Goal: Information Seeking & Learning: Learn about a topic

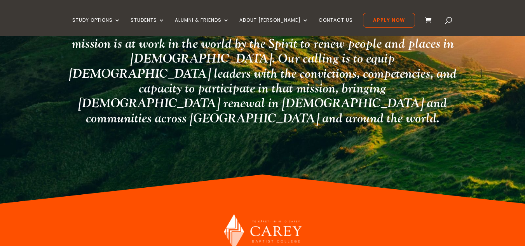
scroll to position [2149, 0]
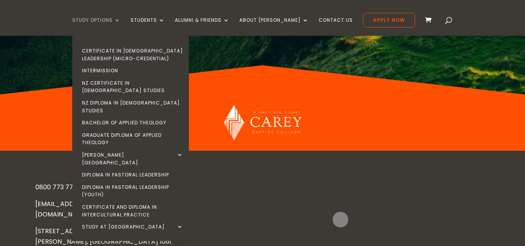
click at [121, 20] on link "Study Options" at bounding box center [96, 26] width 48 height 18
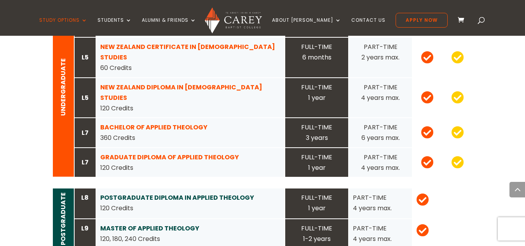
scroll to position [850, 0]
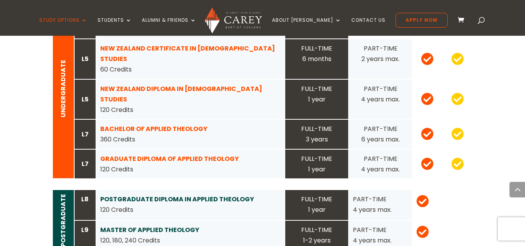
click at [148, 124] on strong "BACHELOR OF APPLIED THEOLOGY" at bounding box center [153, 128] width 107 height 9
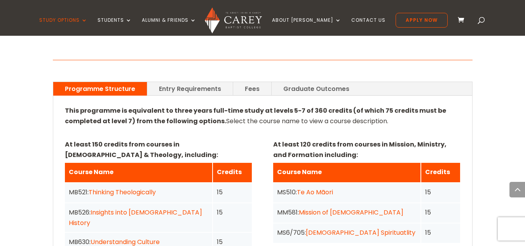
scroll to position [540, 0]
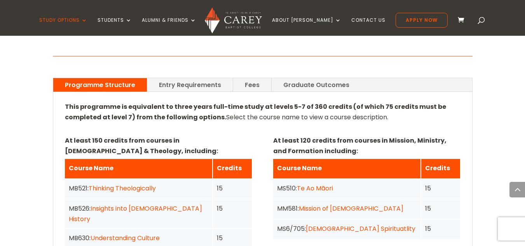
click at [193, 78] on link "Entry Requirements" at bounding box center [190, 85] width 86 height 14
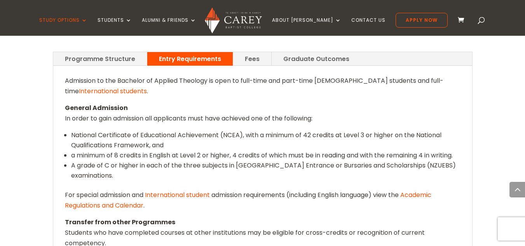
scroll to position [566, 0]
click at [243, 52] on link "Fees" at bounding box center [252, 59] width 38 height 14
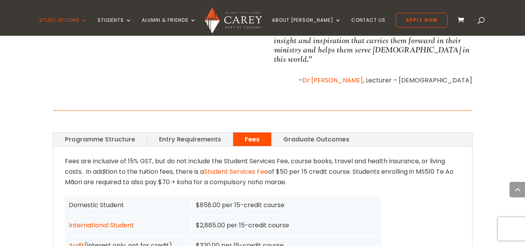
scroll to position [485, 0]
click at [302, 133] on link "Graduate Outcomes" at bounding box center [316, 140] width 89 height 14
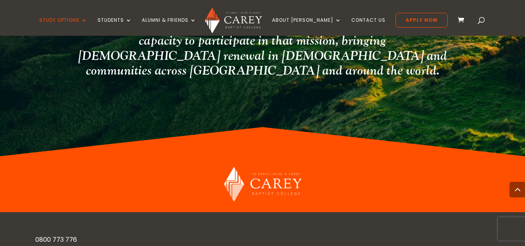
scroll to position [1307, 0]
